Goal: Communication & Community: Participate in discussion

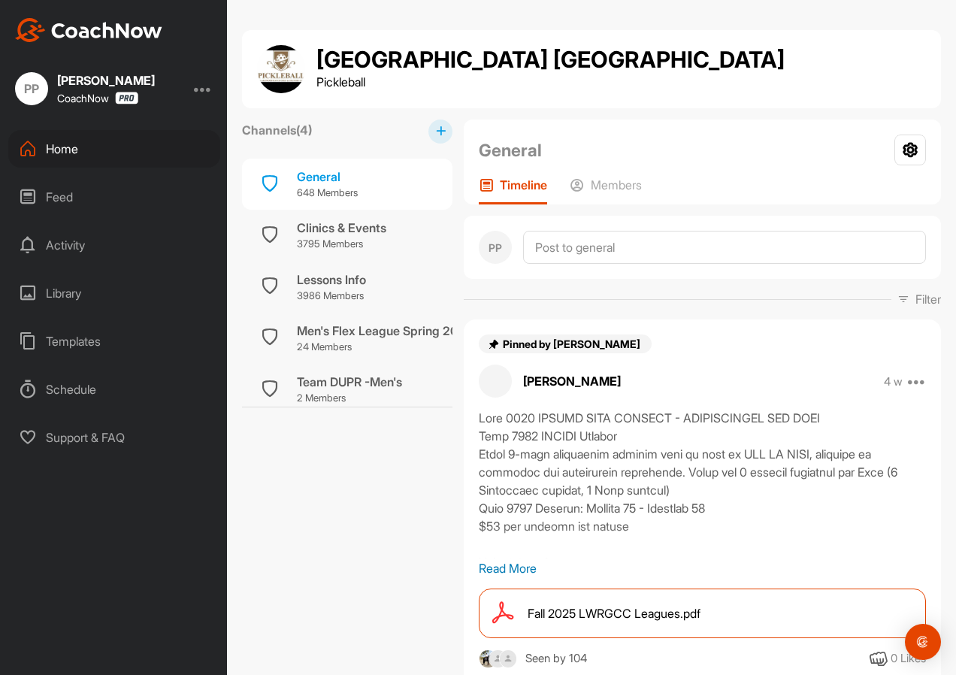
click at [678, 80] on div "[GEOGRAPHIC_DATA] Pickleball [GEOGRAPHIC_DATA]" at bounding box center [591, 69] width 669 height 48
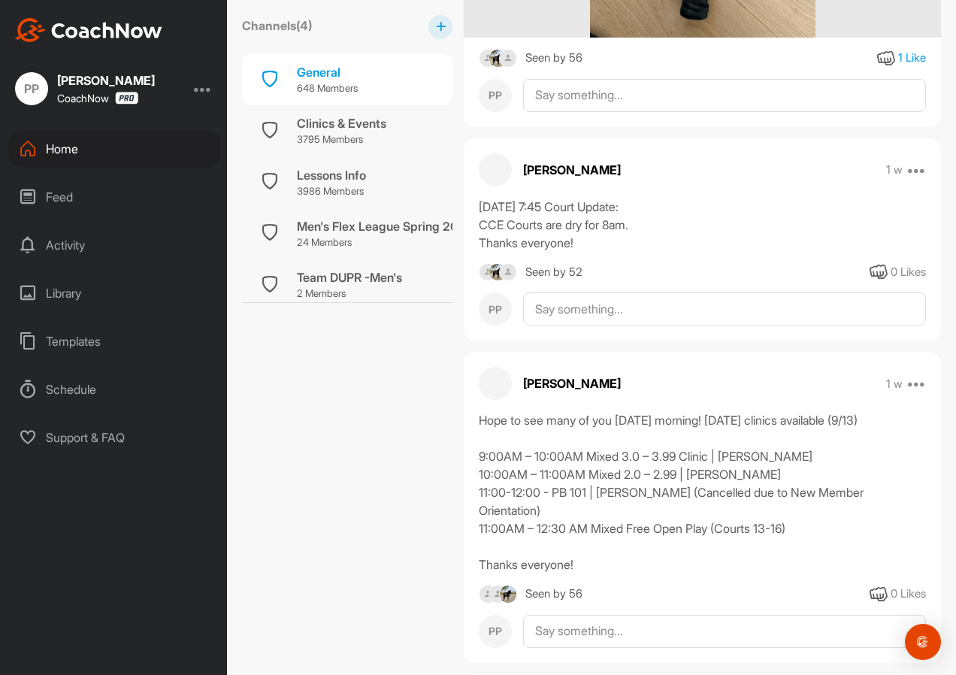
scroll to position [8850, 0]
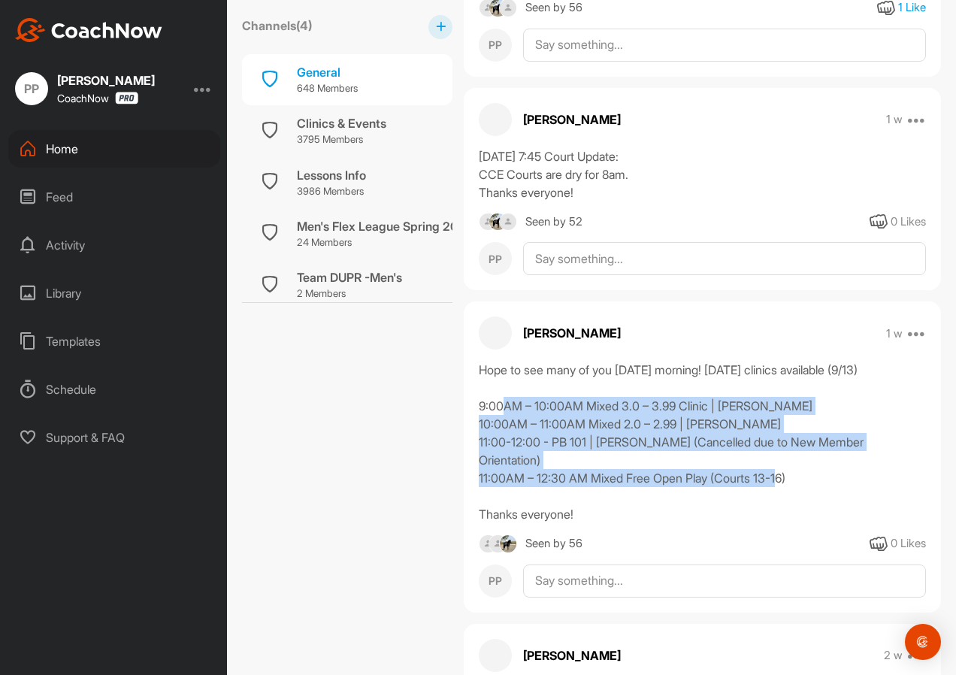
drag, startPoint x: 581, startPoint y: 557, endPoint x: 476, endPoint y: 464, distance: 140.4
click at [476, 464] on div "Hope to see many of you [DATE] morning! [DATE] clinics available (9/13) 9:00AM …" at bounding box center [702, 442] width 477 height 162
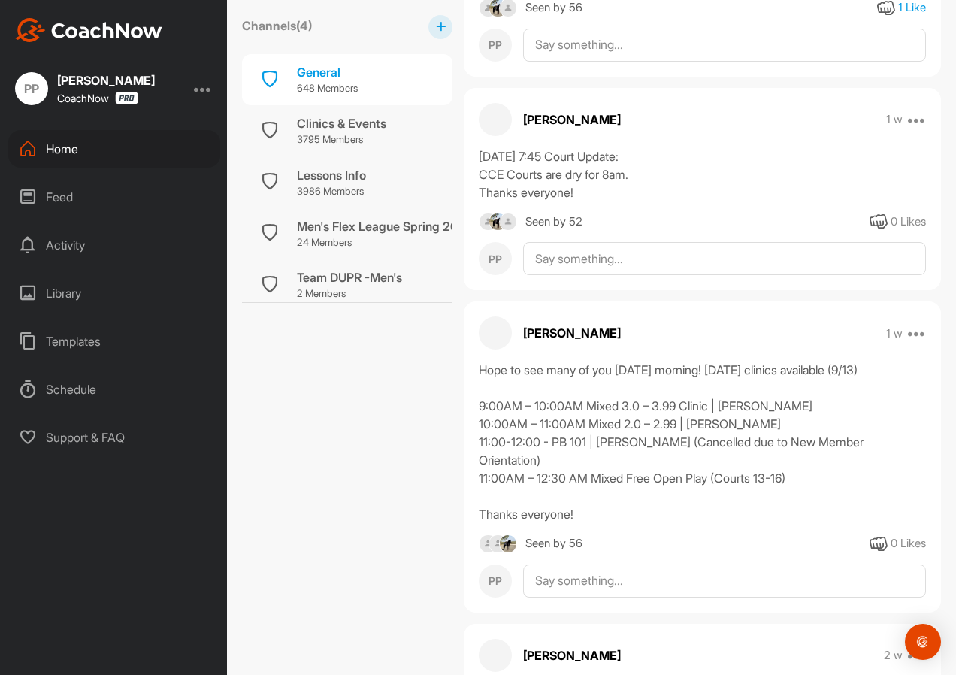
drag, startPoint x: 476, startPoint y: 464, endPoint x: 475, endPoint y: 436, distance: 27.8
click at [475, 436] on div "Hope to see many of you [DATE] morning! [DATE] clinics available (9/13) 9:00AM …" at bounding box center [702, 442] width 477 height 162
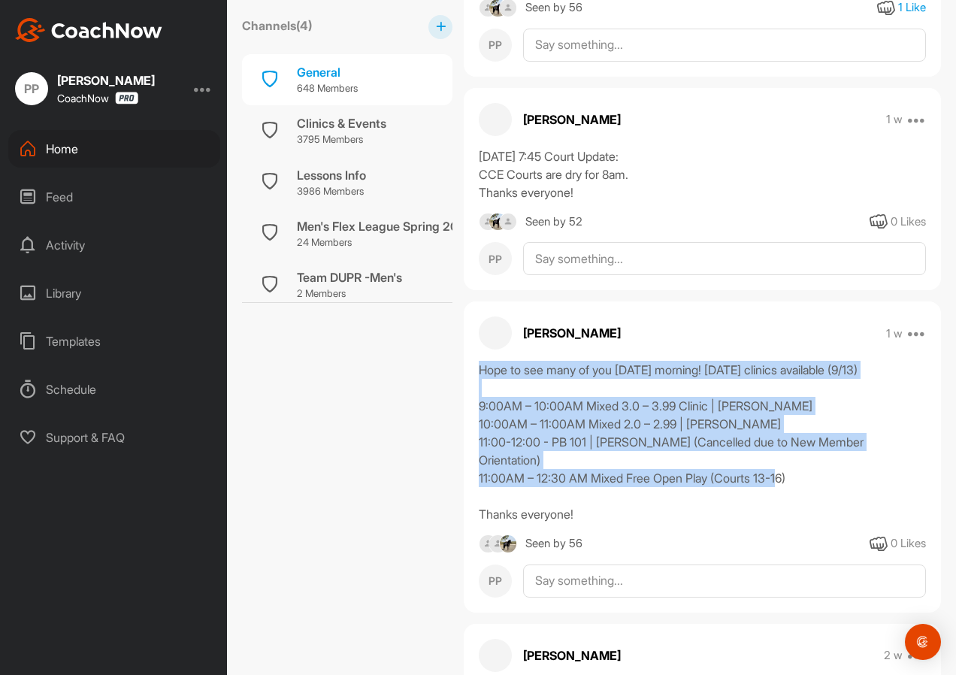
drag, startPoint x: 481, startPoint y: 427, endPoint x: 606, endPoint y: 545, distance: 172.2
click at [606, 523] on div "Hope to see many of you [DATE] morning! [DATE] clinics available (9/13) 9:00AM …" at bounding box center [702, 442] width 447 height 162
copy div "Hope to see many of you [DATE] morning! [DATE] clinics available (9/13) 9:00AM …"
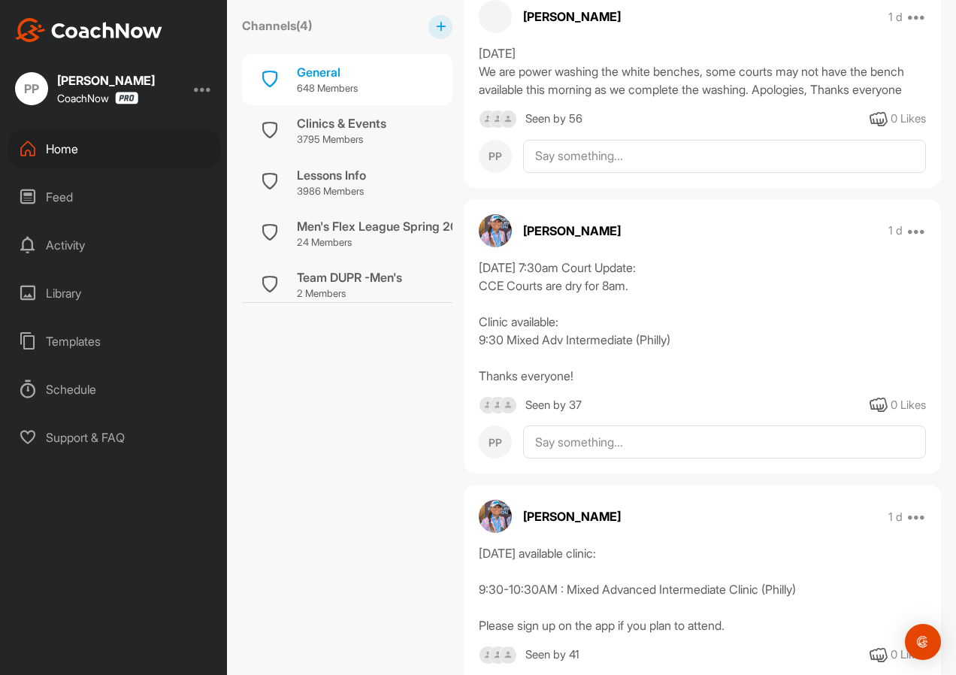
scroll to position [0, 0]
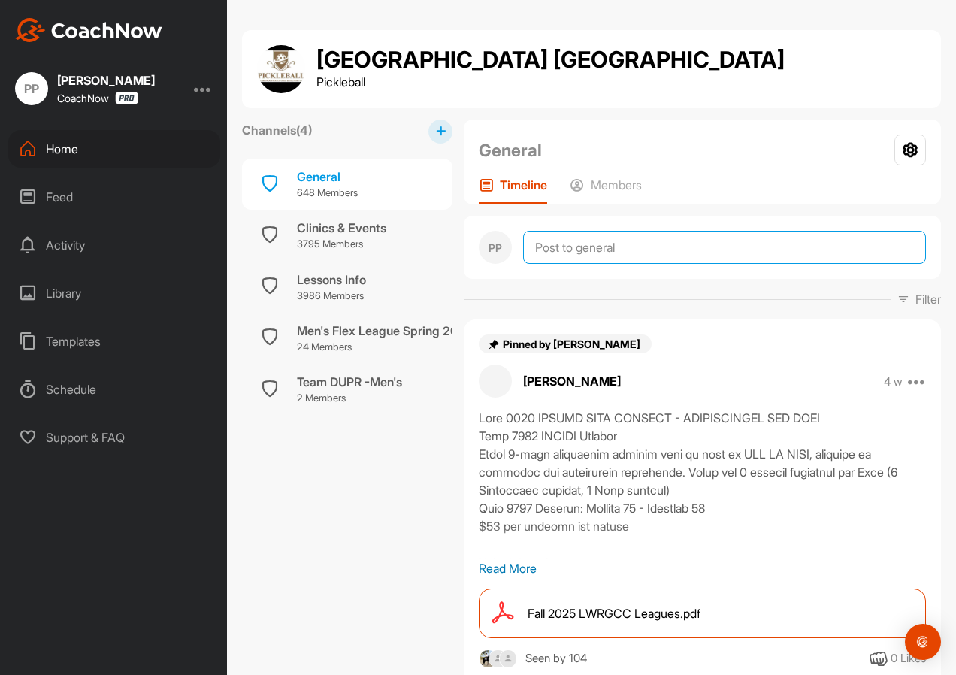
click at [598, 254] on textarea at bounding box center [724, 247] width 403 height 33
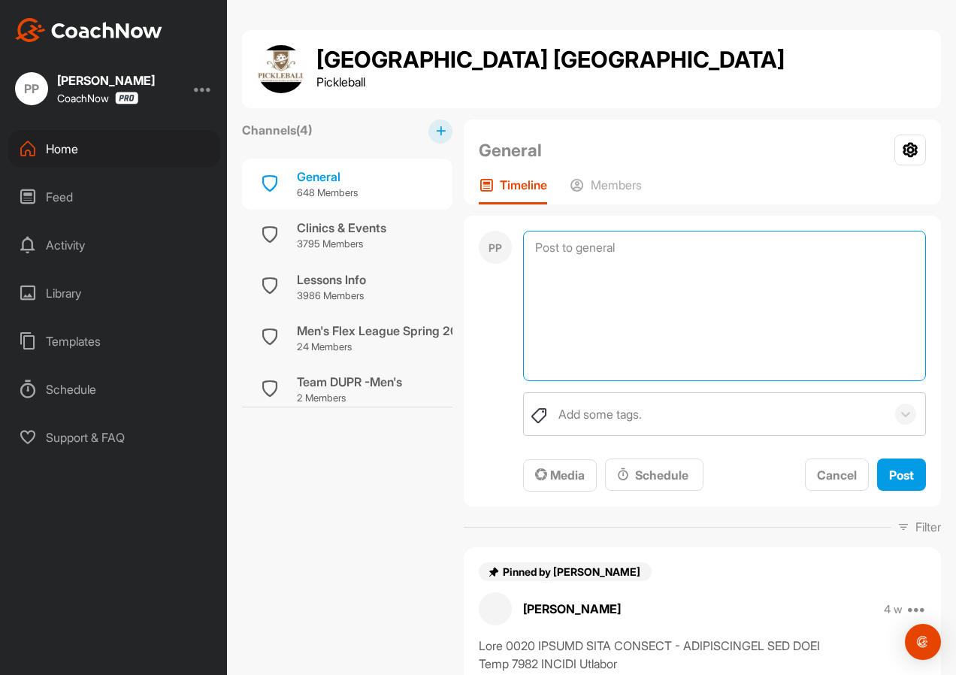
paste textarea "Hope to see many of you [DATE] morning! [DATE] clinics available (9/13) 9:00AM …"
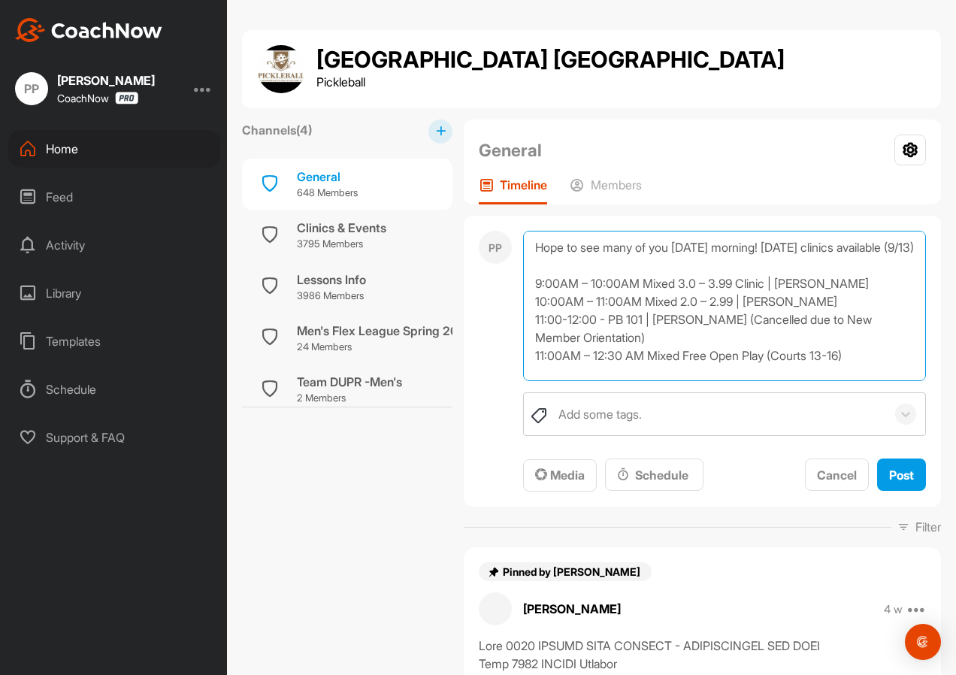
click at [613, 269] on textarea "Hope to see many of you [DATE] morning! [DATE] clinics available (9/13) 9:00AM …" at bounding box center [724, 306] width 403 height 150
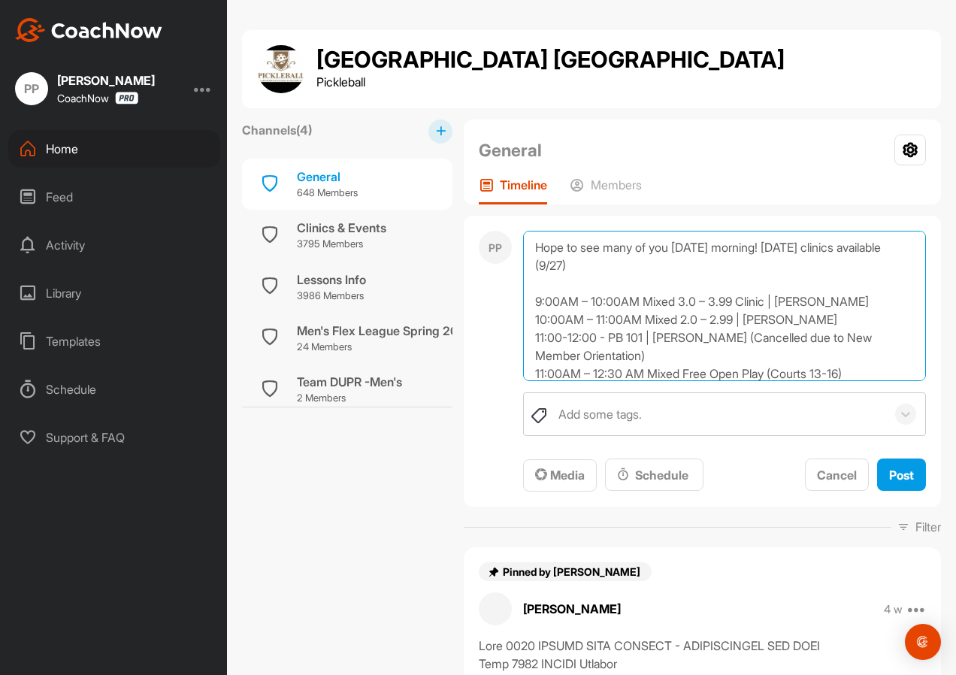
drag, startPoint x: 694, startPoint y: 337, endPoint x: 717, endPoint y: 352, distance: 28.1
click at [717, 352] on textarea "Hope to see many of you [DATE] morning! [DATE] clinics available (9/27) 9:00AM …" at bounding box center [724, 306] width 403 height 150
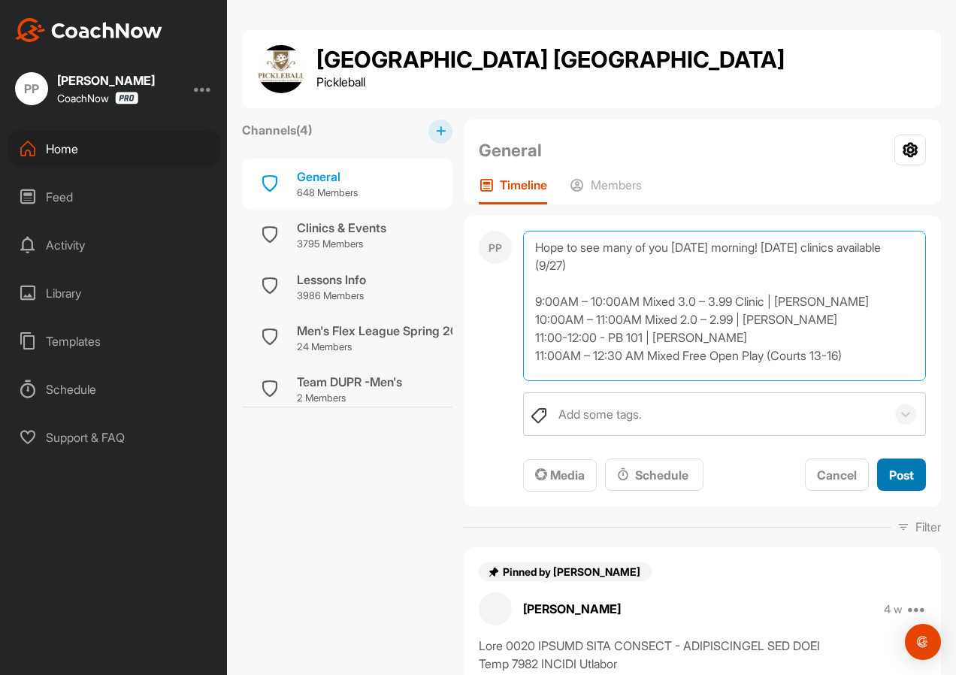
type textarea "Hope to see many of you [DATE] morning! [DATE] clinics available (9/27) 9:00AM …"
click at [892, 477] on span "Post" at bounding box center [901, 474] width 25 height 15
